Goal: Transaction & Acquisition: Purchase product/service

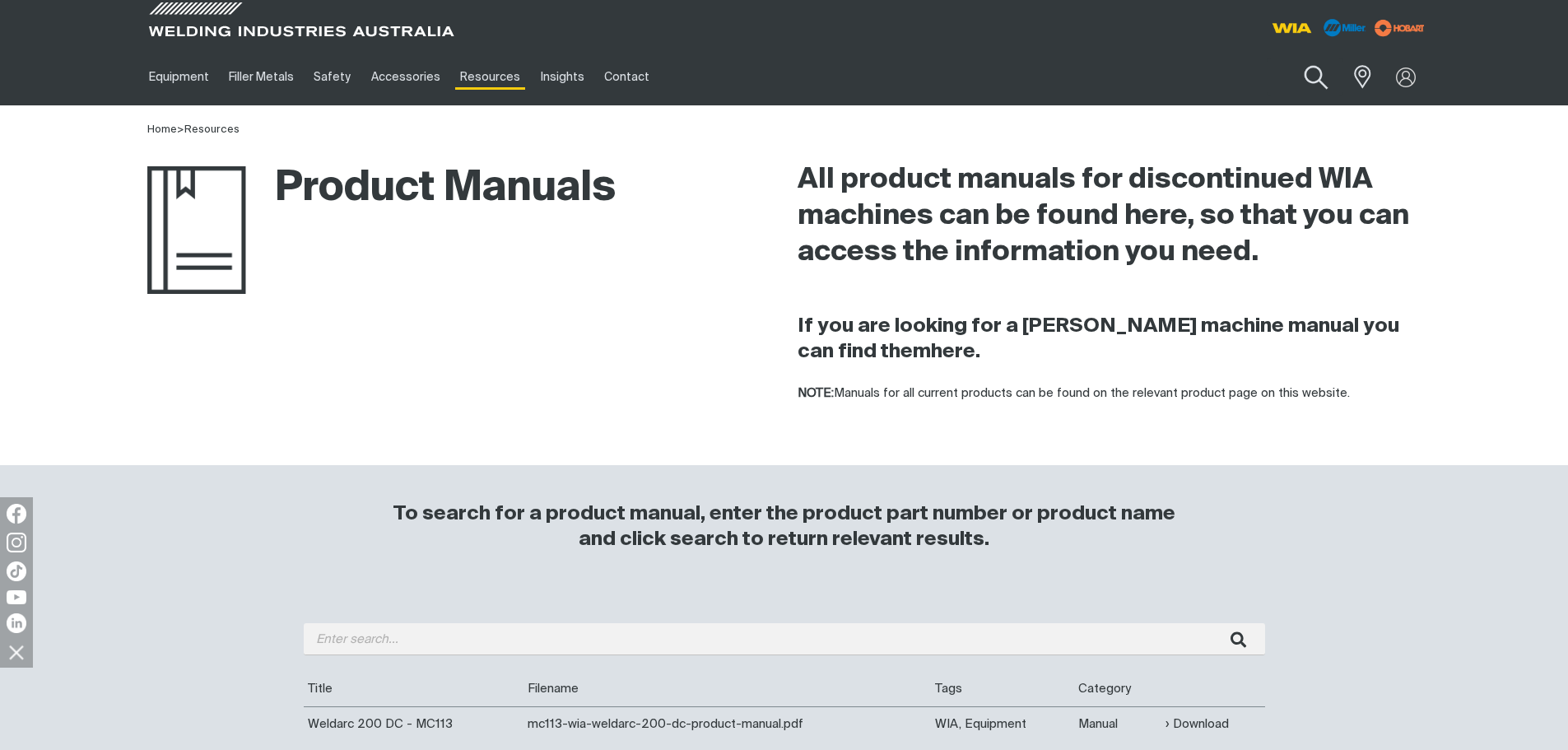
click at [1311, 68] on button "Search products" at bounding box center [1316, 77] width 67 height 47
click at [1210, 69] on input "Search" at bounding box center [1215, 77] width 254 height 37
click at [1179, 67] on input "612S" at bounding box center [1215, 77] width 254 height 37
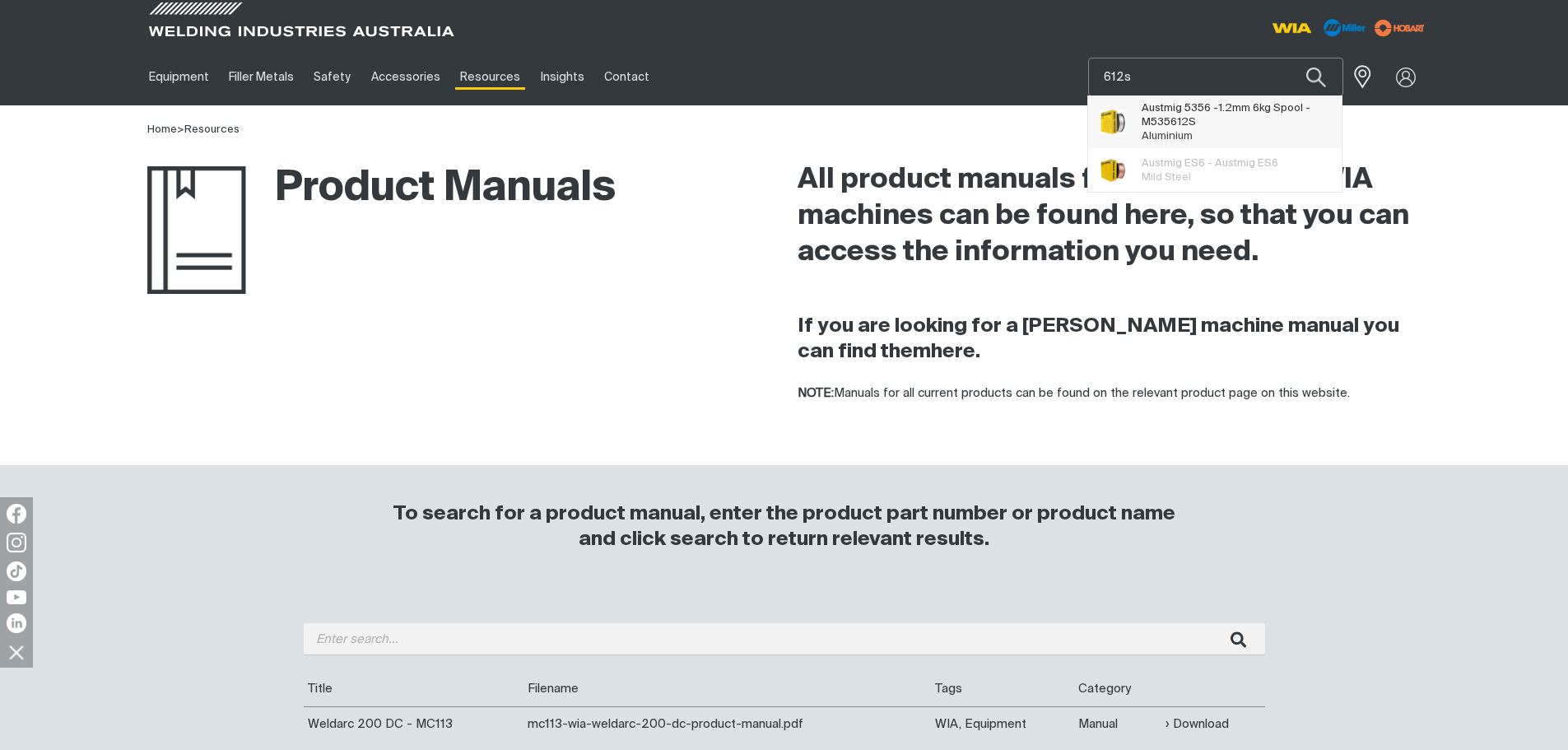
type input "612s"
click at [1157, 113] on span "Austmig 5356 -1.2mm 6kg Spool - M535 612S" at bounding box center [1236, 115] width 189 height 28
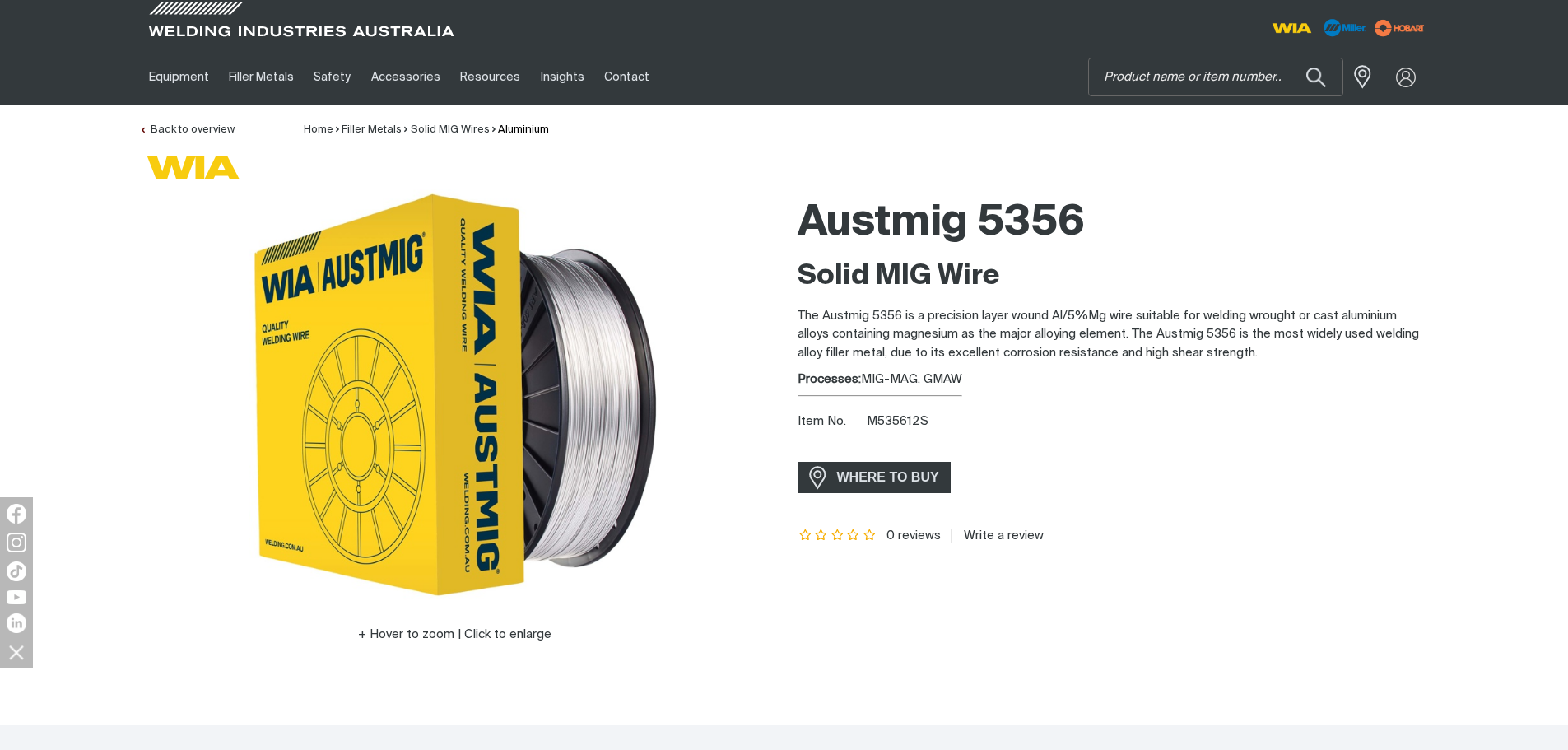
click at [887, 410] on div "Austmig 5356 Solid MIG Wire The Austmig 5356 is a precision layer wound Al/5%Mg…" at bounding box center [1113, 440] width 632 height 502
click at [887, 417] on div "Austmig 5356 Solid MIG Wire The Austmig 5356 is a precision layer wound Al/5%Mg…" at bounding box center [1113, 440] width 632 height 502
copy span "M535612S"
